Goal: Navigation & Orientation: Find specific page/section

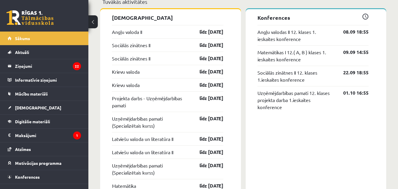
scroll to position [688, 0]
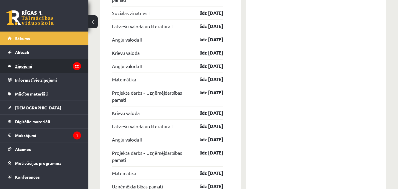
click at [37, 67] on legend "Ziņojumi 22" at bounding box center [48, 66] width 66 height 14
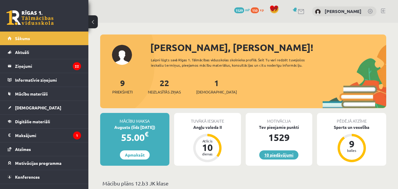
click at [284, 159] on link "10 piedāvājumi" at bounding box center [278, 154] width 39 height 9
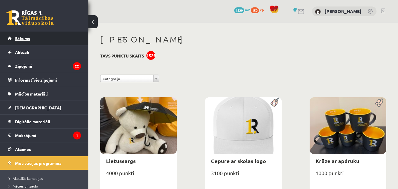
click at [38, 38] on link "Sākums" at bounding box center [44, 39] width 73 height 14
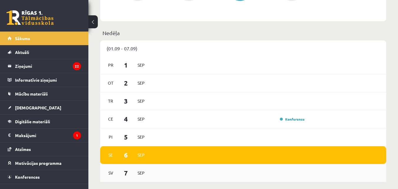
scroll to position [344, 0]
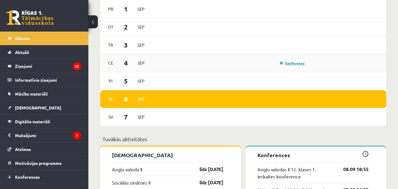
click at [291, 62] on link "Konference" at bounding box center [292, 63] width 25 height 5
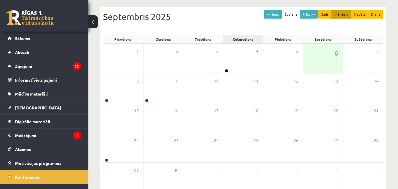
scroll to position [69, 0]
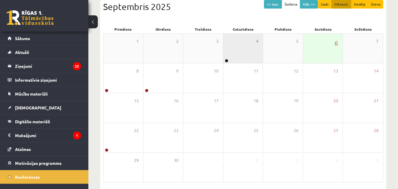
click at [249, 51] on div "4" at bounding box center [243, 48] width 40 height 29
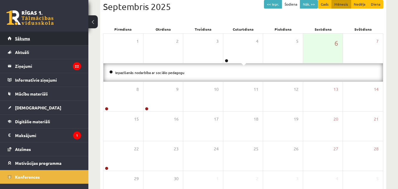
click at [29, 39] on span "Sākums" at bounding box center [22, 38] width 15 height 5
